Goal: Navigation & Orientation: Find specific page/section

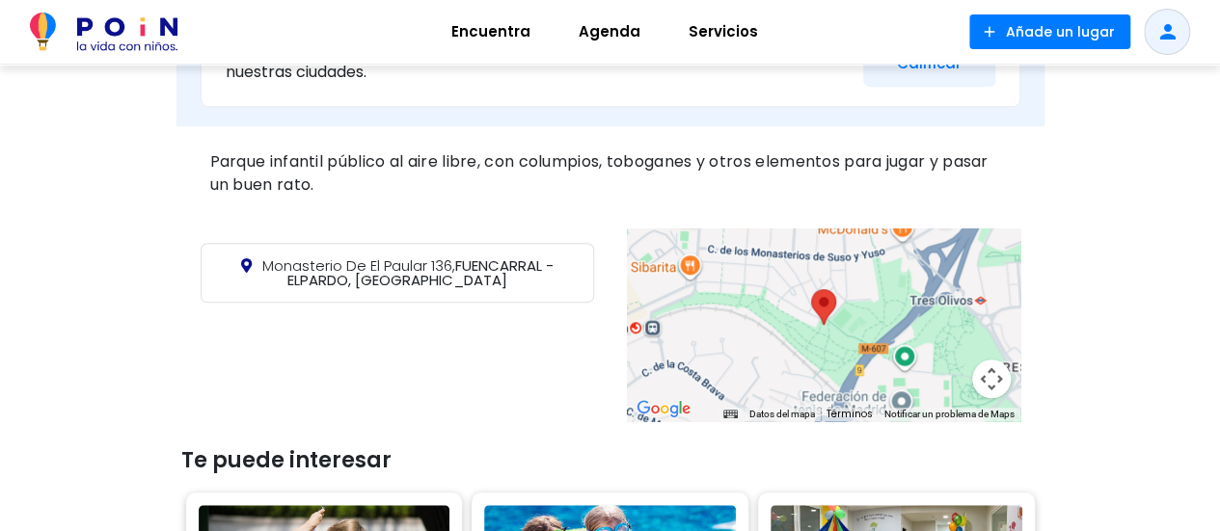
scroll to position [653, 0]
click at [811, 290] on area at bounding box center [811, 290] width 0 height 0
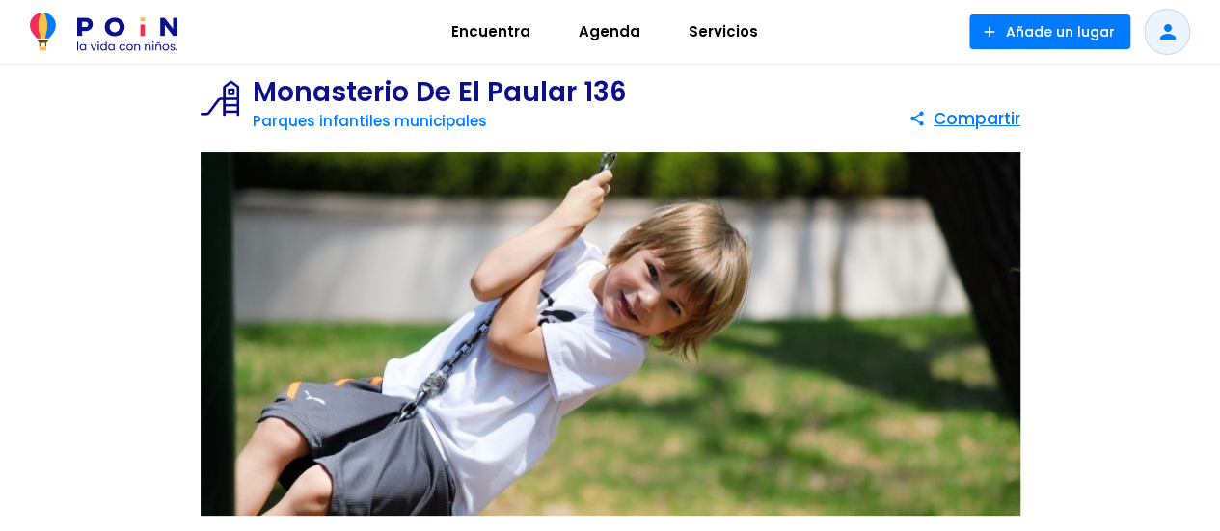
scroll to position [0, 0]
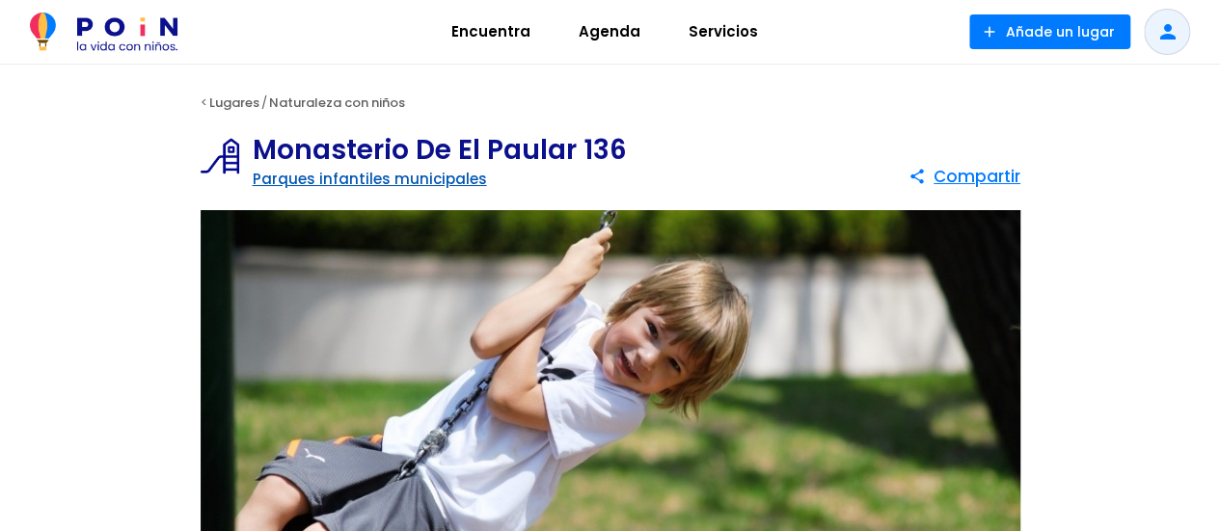
click at [397, 174] on link "Parques infantiles municipales" at bounding box center [370, 179] width 234 height 20
